Goal: Book appointment/travel/reservation

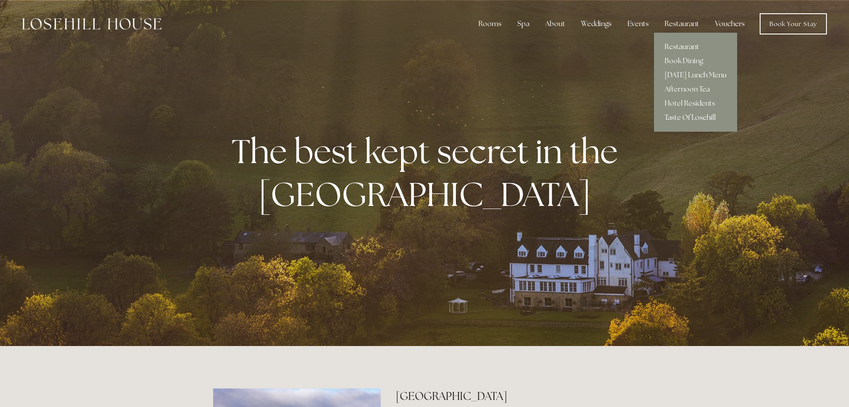
click at [675, 118] on link "Taste Of Losehill" at bounding box center [695, 118] width 83 height 14
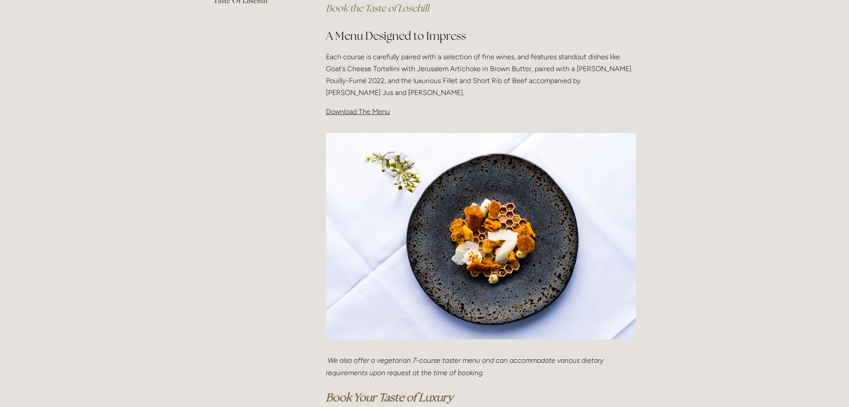
scroll to position [275, 0]
click at [365, 112] on span "Download The Menu" at bounding box center [358, 112] width 64 height 8
click at [335, 116] on span "Download The Menu" at bounding box center [358, 112] width 64 height 8
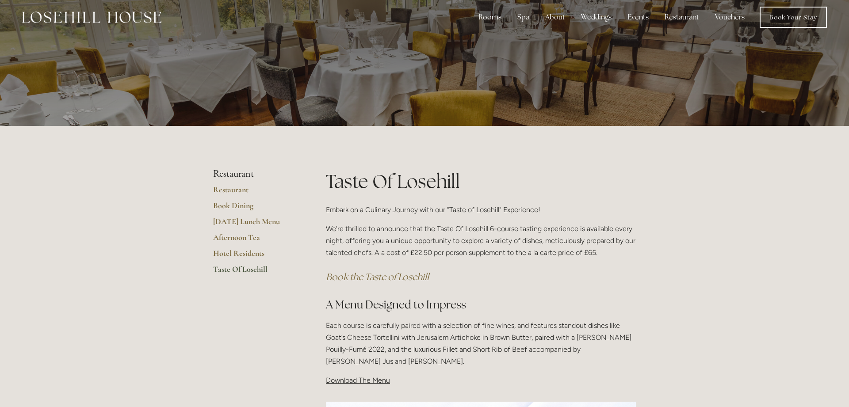
scroll to position [0, 0]
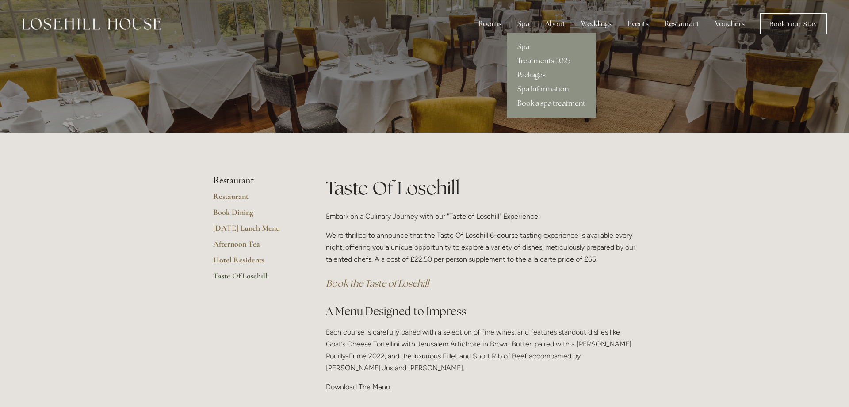
click at [544, 61] on link "Treatments 2025" at bounding box center [551, 61] width 89 height 14
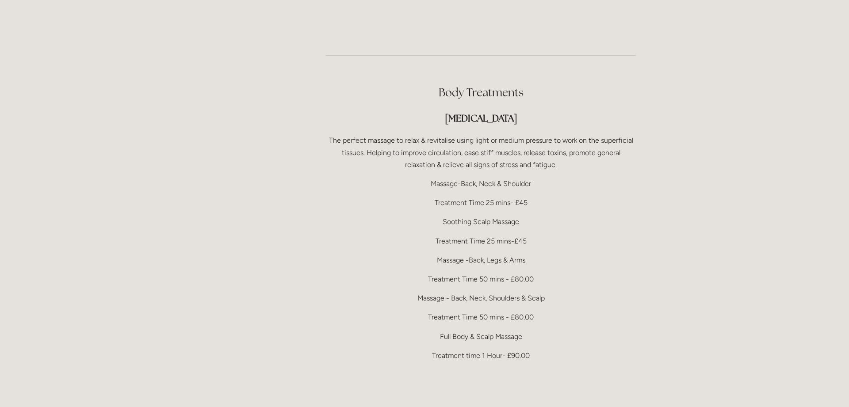
scroll to position [1685, 0]
drag, startPoint x: 532, startPoint y: 257, endPoint x: 431, endPoint y: 231, distance: 104.0
click at [431, 231] on div "Body Treatments Therapeutic Massage The perfect massage to relax & revitalise u…" at bounding box center [481, 364] width 310 height 558
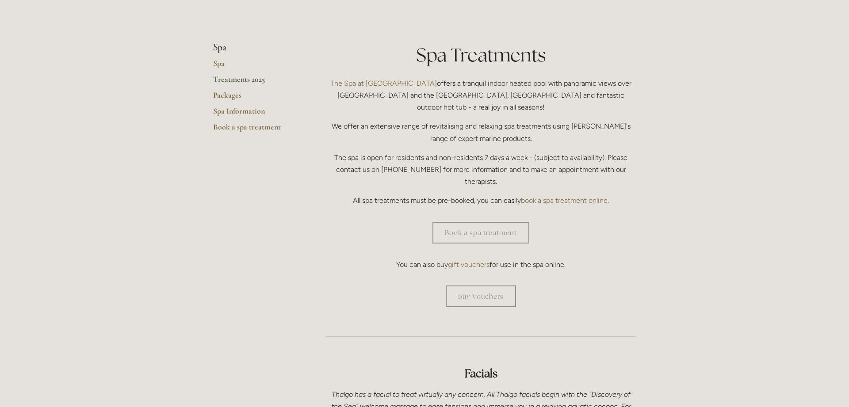
scroll to position [187, 0]
click at [496, 221] on link "Book a spa treatment" at bounding box center [480, 232] width 97 height 22
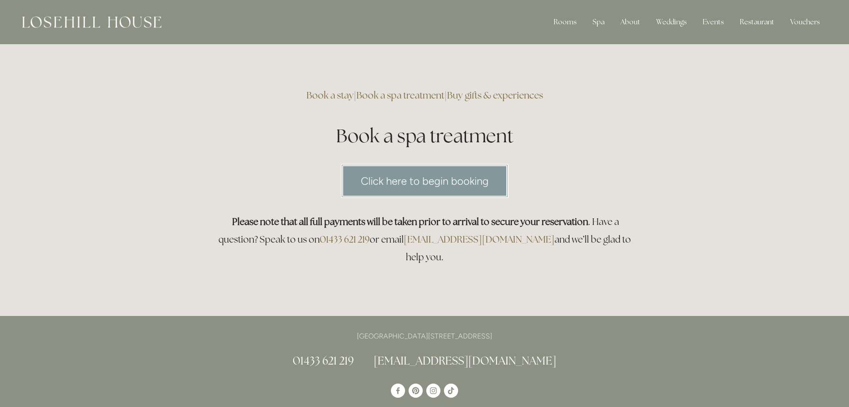
click at [426, 188] on link "Click here to begin booking" at bounding box center [425, 181] width 168 height 34
